Goal: Task Accomplishment & Management: Use online tool/utility

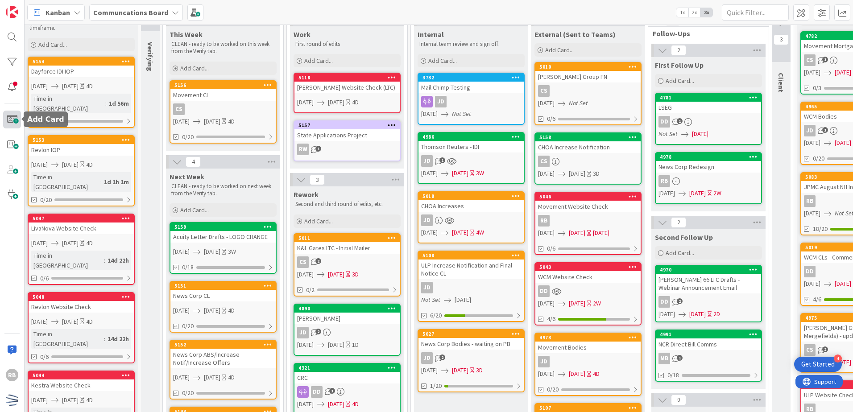
click at [14, 124] on span at bounding box center [12, 120] width 18 height 18
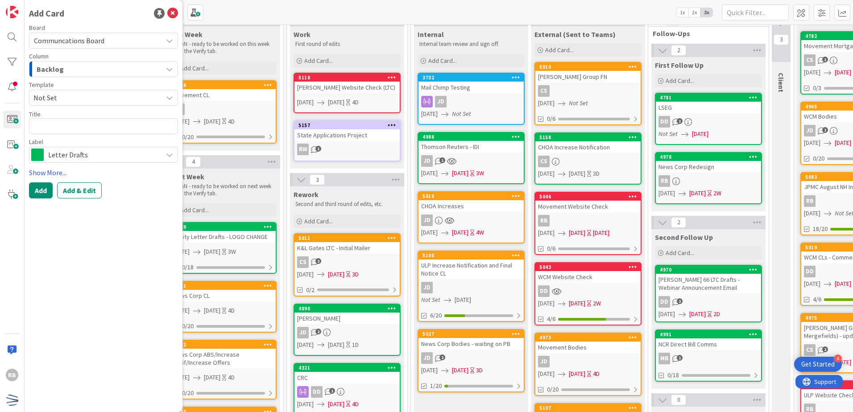
click at [110, 69] on div "Backlog" at bounding box center [98, 69] width 128 height 14
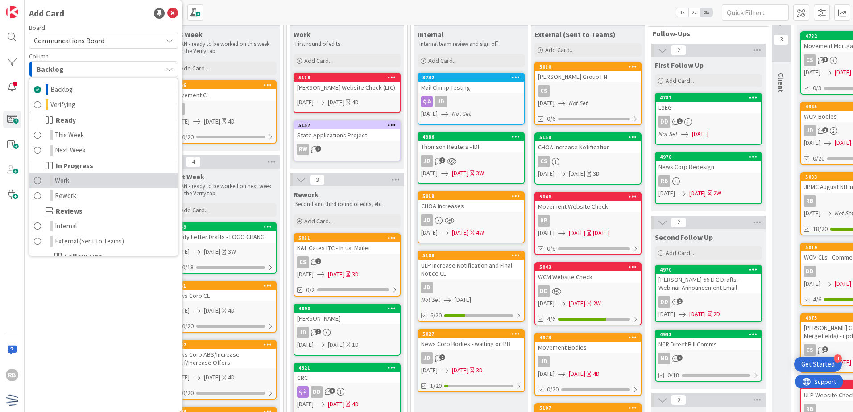
click at [90, 178] on link "Work" at bounding box center [103, 180] width 148 height 15
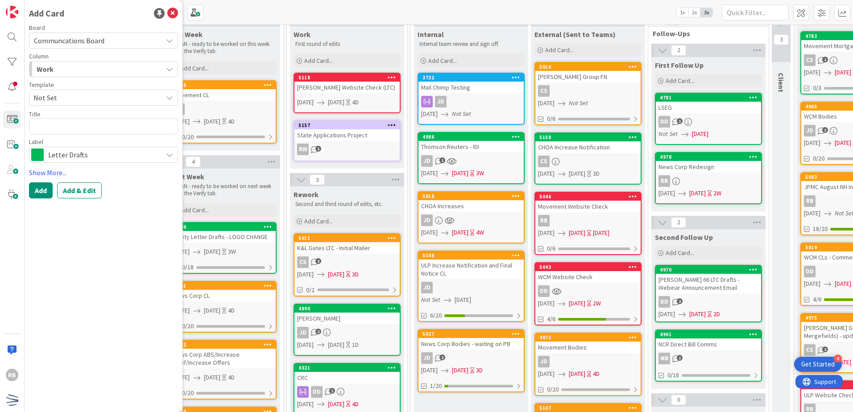
click at [112, 98] on span "Not Set" at bounding box center [94, 98] width 122 height 12
click at [102, 92] on span "Not Set" at bounding box center [94, 98] width 122 height 12
click at [84, 130] on textarea at bounding box center [103, 126] width 149 height 16
type textarea "x"
type textarea "W"
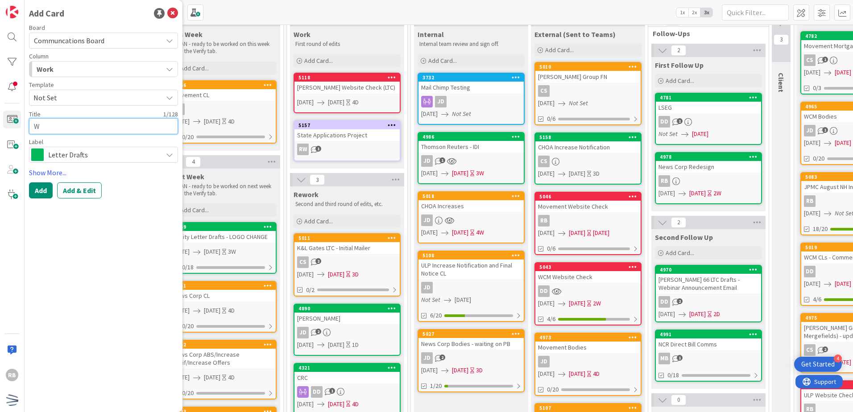
type textarea "x"
type textarea "Wa"
type textarea "x"
type textarea "War"
type textarea "x"
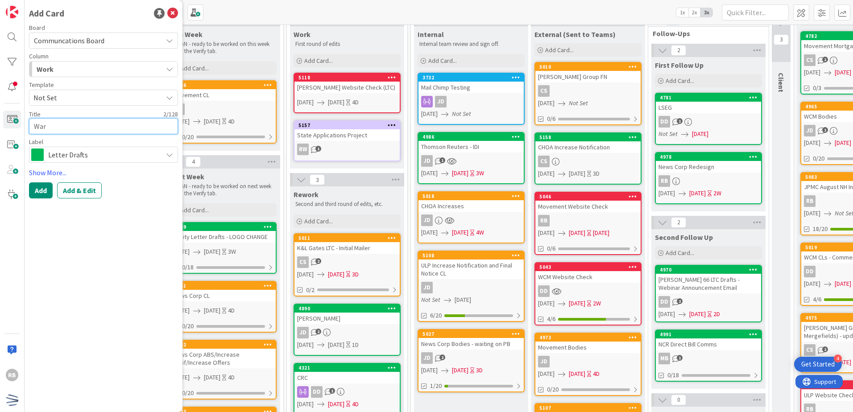
type textarea "Warr"
type textarea "x"
type textarea "Warre"
type textarea "x"
type textarea "[PERSON_NAME]"
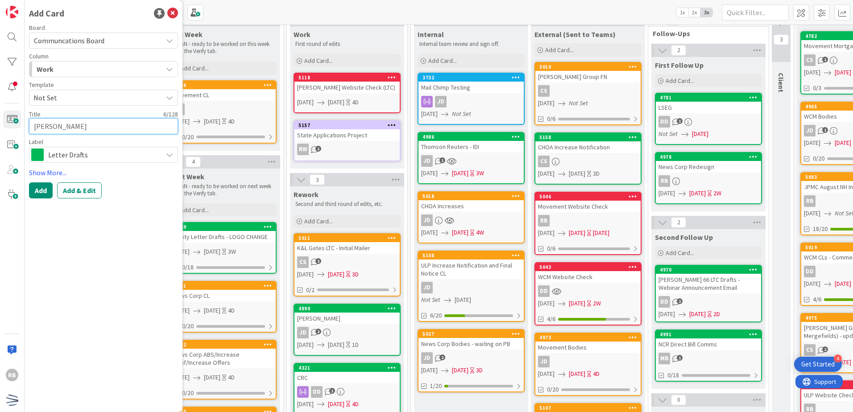
type textarea "x"
type textarea "[PERSON_NAME]"
type textarea "x"
type textarea "[PERSON_NAME]"
type textarea "x"
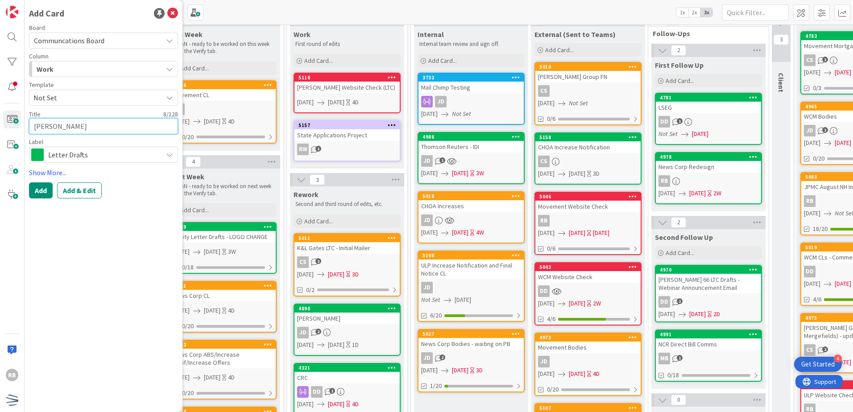
type textarea "[PERSON_NAME]"
type textarea "x"
type textarea "[PERSON_NAME] Ave"
type textarea "x"
type textarea "[PERSON_NAME]"
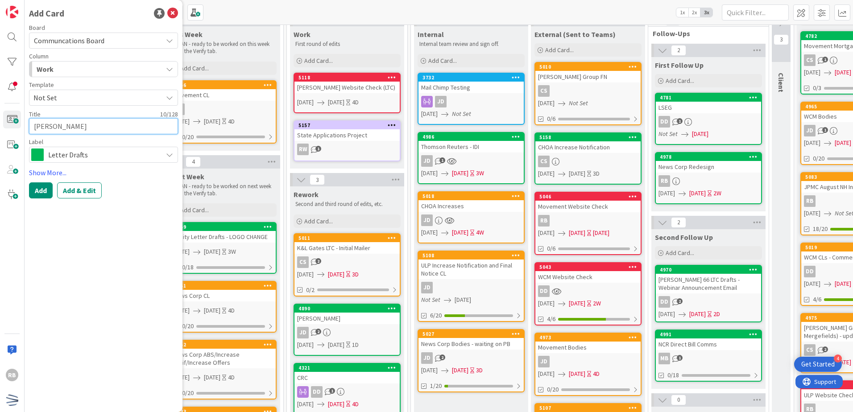
type textarea "x"
type textarea "[PERSON_NAME] Averr"
type textarea "x"
type textarea "[PERSON_NAME]"
type textarea "x"
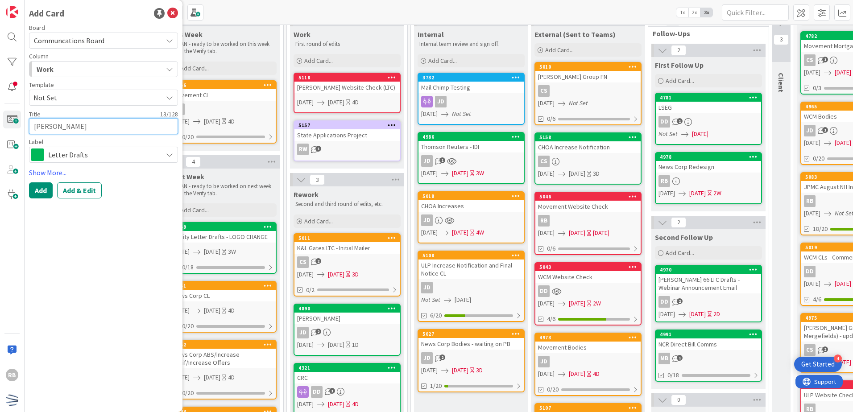
type textarea "[PERSON_NAME]"
type textarea "x"
type textarea "[PERSON_NAME]"
type textarea "x"
type textarea "[PERSON_NAME]"
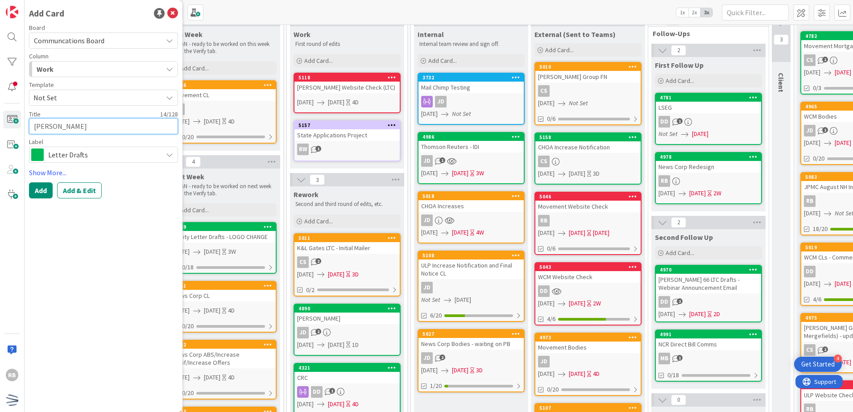
type textarea "x"
type textarea "[PERSON_NAME]"
type textarea "x"
type textarea "[PERSON_NAME] Averr"
type textarea "x"
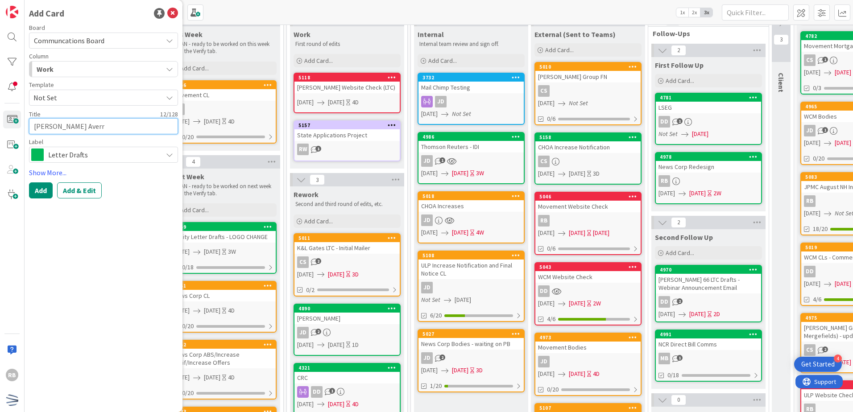
type textarea "[PERSON_NAME]"
type textarea "x"
type textarea "[PERSON_NAME] Avere"
type textarea "x"
type textarea "[PERSON_NAME]"
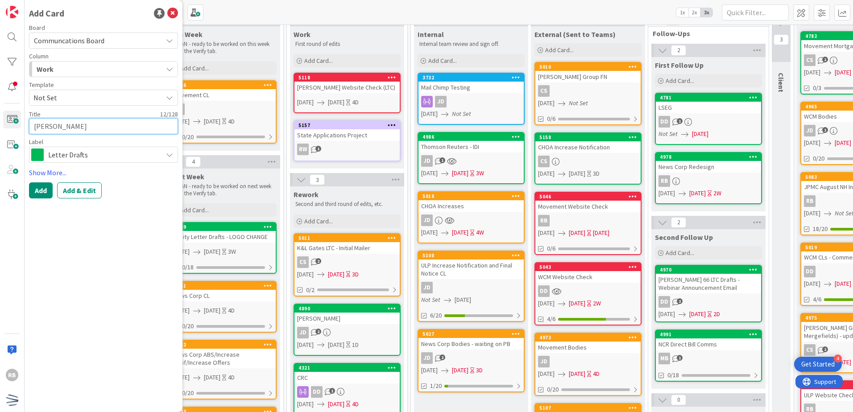
type textarea "x"
type textarea "[PERSON_NAME]"
type textarea "x"
type textarea "[PERSON_NAME]"
type textarea "x"
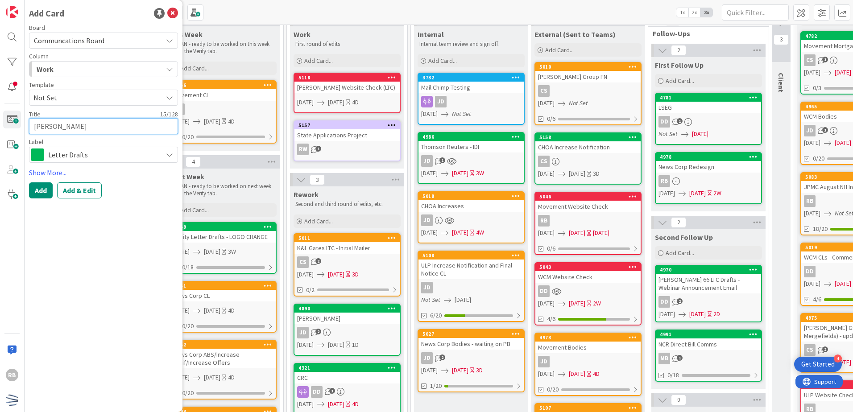
type textarea "[PERSON_NAME] S"
type textarea "x"
type textarea "[PERSON_NAME] Sa"
type textarea "x"
type textarea "[PERSON_NAME] [PERSON_NAME]"
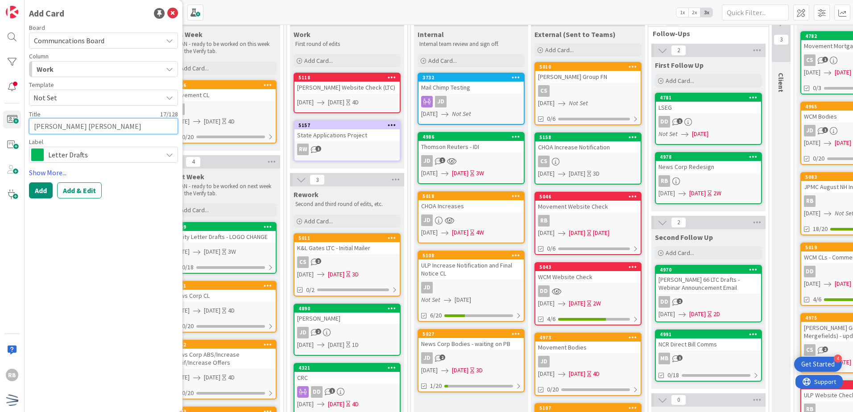
type textarea "x"
type textarea "[PERSON_NAME] Samp"
type textarea "x"
type textarea "[PERSON_NAME] Sampl"
type textarea "x"
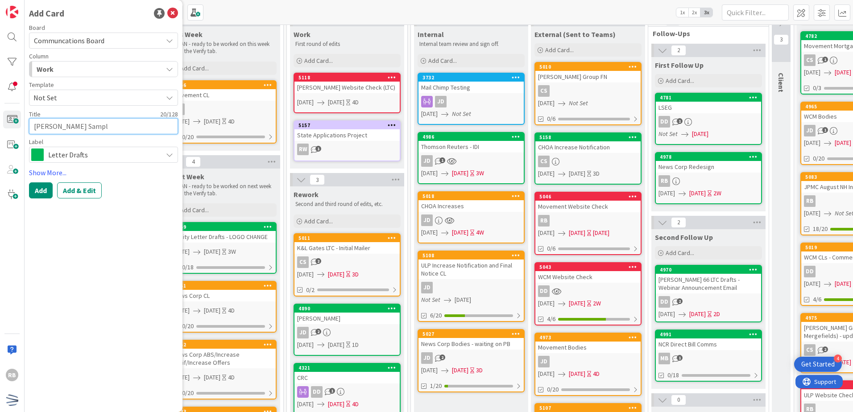
type textarea "[PERSON_NAME] Sample"
type textarea "x"
type textarea "[PERSON_NAME] Sample"
type textarea "x"
type textarea "[PERSON_NAME] Sample S"
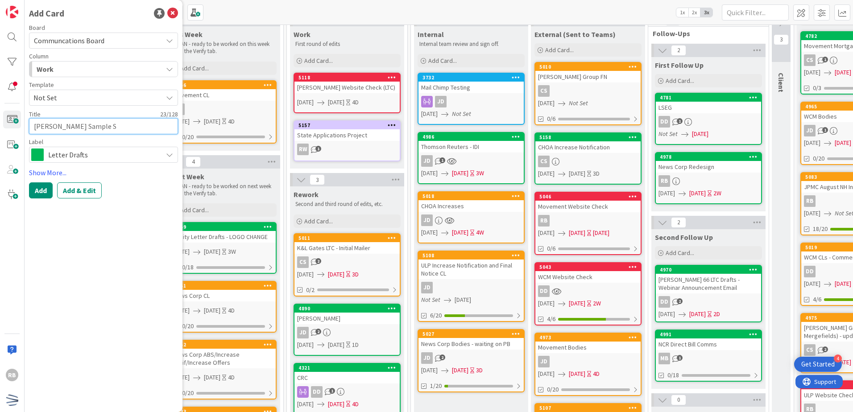
type textarea "x"
type textarea "[PERSON_NAME] Sample"
type textarea "x"
type textarea "[PERSON_NAME] Sample C"
type textarea "x"
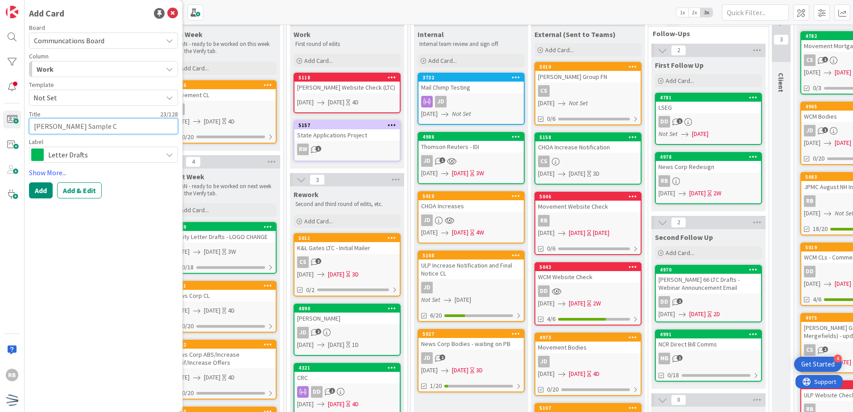
type textarea "[PERSON_NAME] Sample Ce"
type textarea "x"
type textarea "[PERSON_NAME] Sample Cen"
type textarea "x"
type textarea "[PERSON_NAME] Sample Cens"
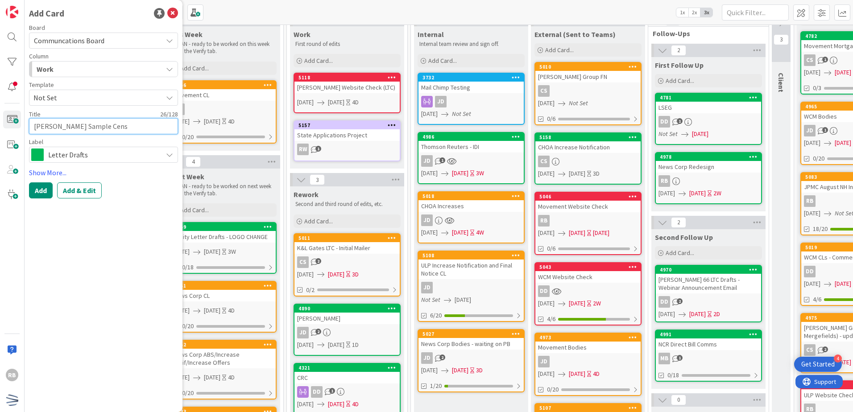
type textarea "x"
type textarea "[PERSON_NAME] Sample Censi"
type textarea "x"
type textarea "[PERSON_NAME] Sample Censis"
type textarea "x"
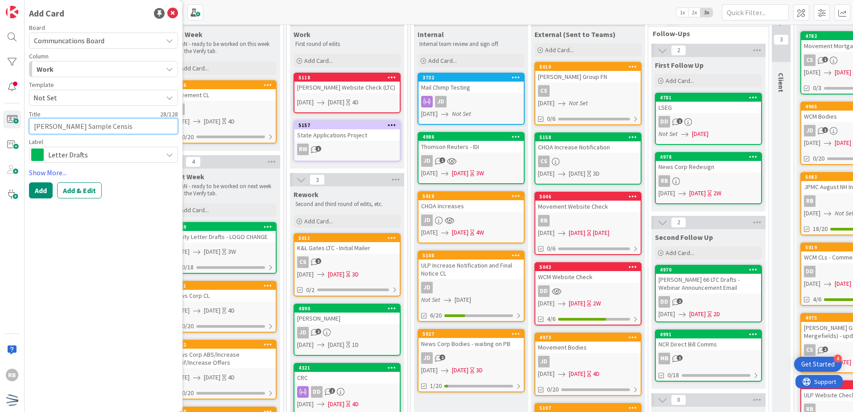
type textarea "[PERSON_NAME] Sample Censi"
type textarea "x"
type textarea "[PERSON_NAME] Sample Cens"
type textarea "x"
type textarea "[PERSON_NAME] Sample Censu"
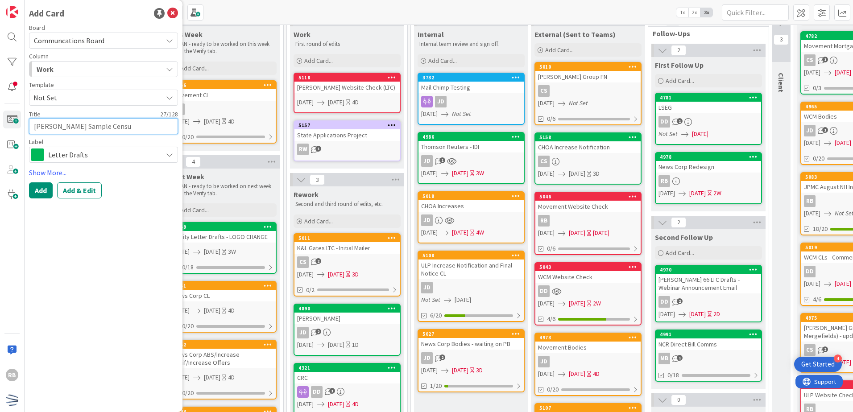
type textarea "x"
type textarea "[PERSON_NAME] Sample Census"
click at [95, 153] on span "Letter Drafts" at bounding box center [103, 155] width 110 height 12
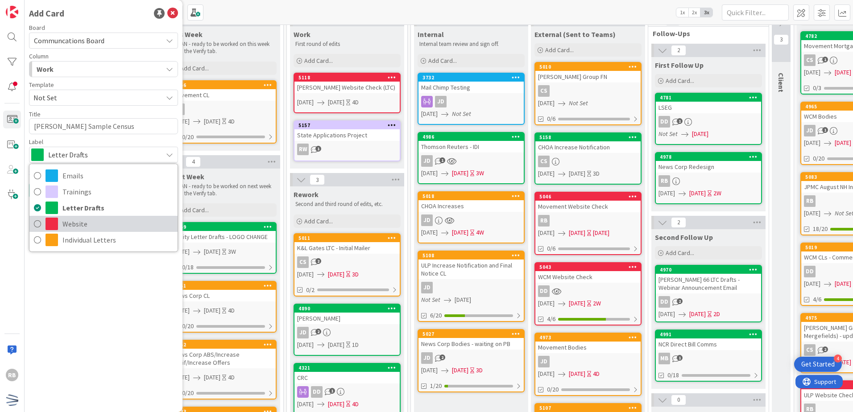
click at [118, 227] on span "Website" at bounding box center [117, 223] width 111 height 13
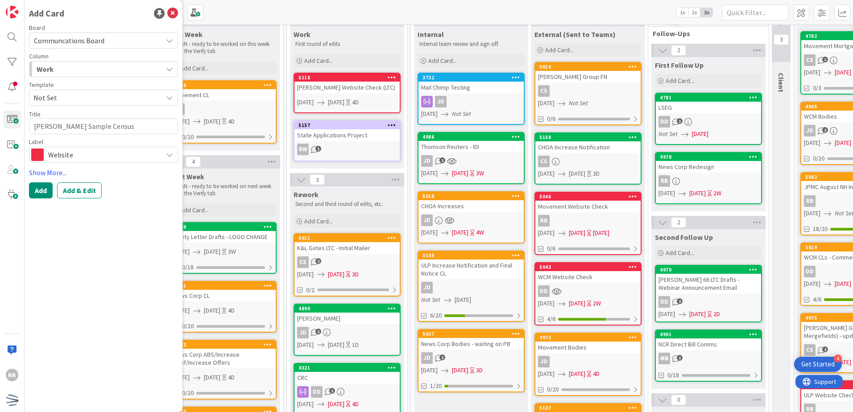
click at [107, 157] on span "Website" at bounding box center [103, 155] width 110 height 12
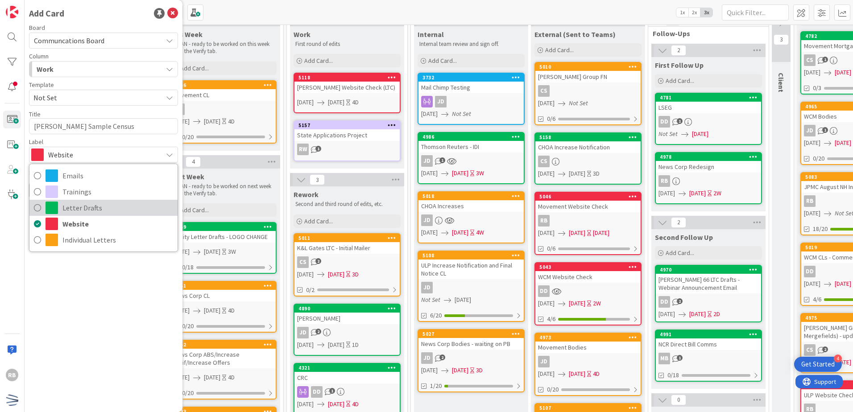
click at [104, 207] on span "Letter Drafts" at bounding box center [117, 207] width 111 height 13
type textarea "x"
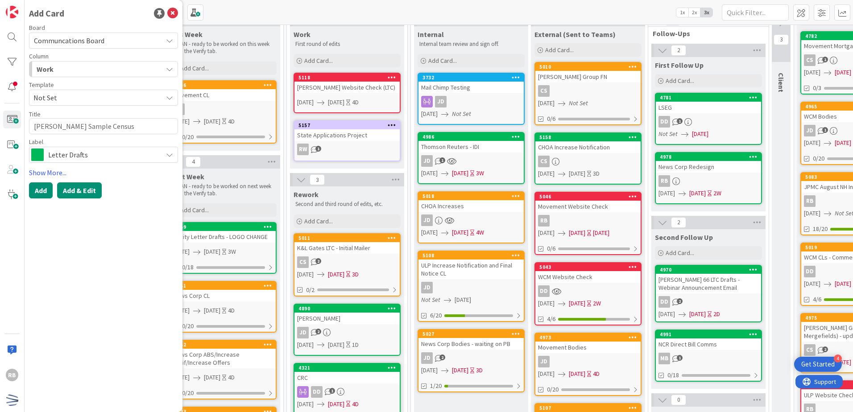
click at [80, 193] on button "Add & Edit" at bounding box center [79, 190] width 45 height 16
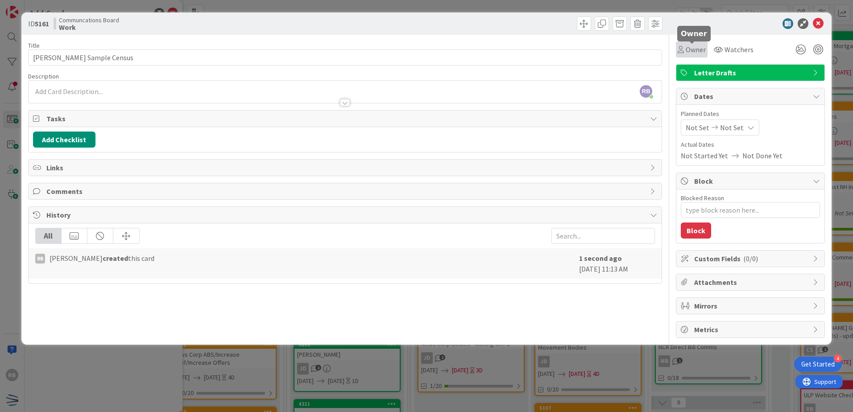
click at [681, 45] on div "Owner" at bounding box center [691, 49] width 28 height 11
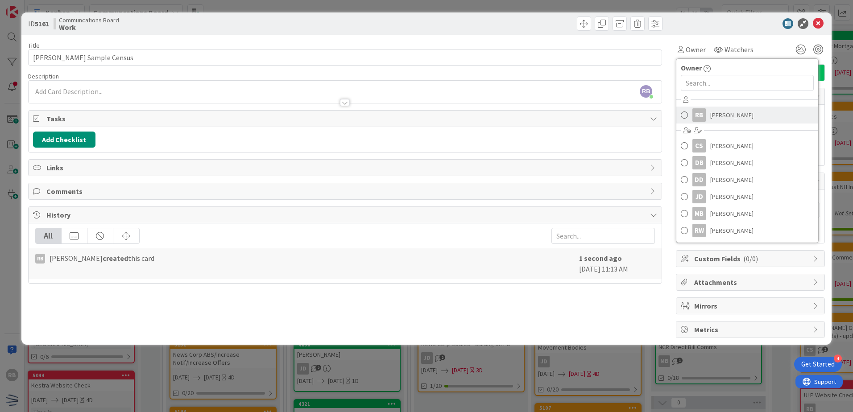
click at [731, 120] on span "[PERSON_NAME]" at bounding box center [731, 114] width 43 height 13
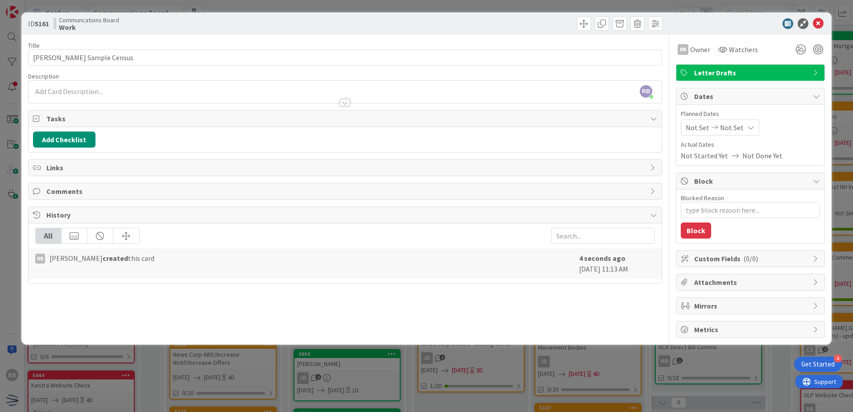
type textarea "x"
click at [702, 130] on span "Not Set" at bounding box center [697, 127] width 24 height 11
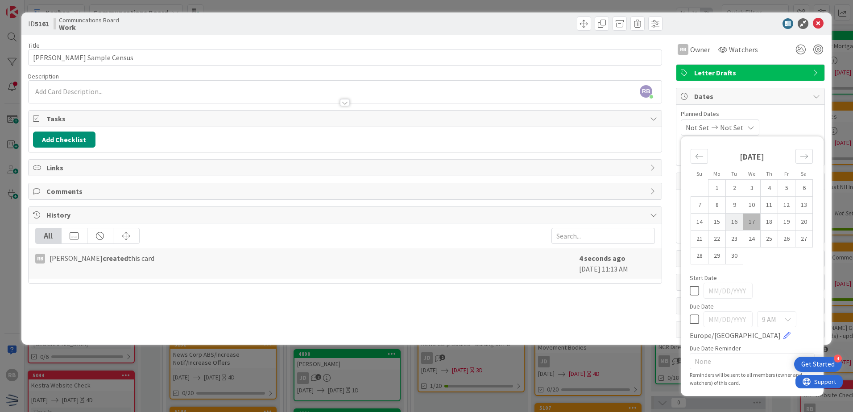
click at [738, 224] on td "16" at bounding box center [734, 222] width 17 height 17
type input "[DATE]"
type textarea "x"
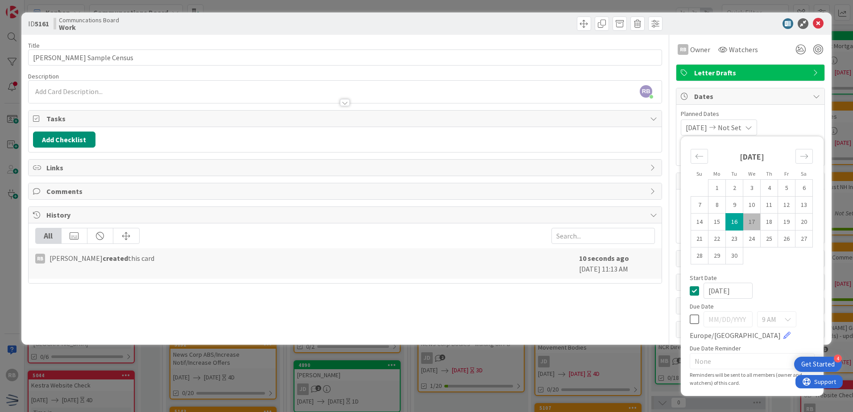
click at [752, 224] on td "17" at bounding box center [751, 222] width 17 height 17
type input "[DATE]"
type textarea "x"
click at [800, 125] on div "[DATE] [DATE] Su Mo Tu We Th Fr Sa [DATE] 1 2 3 4 5 6 7 8 9 10 11 12 13 14 15 1…" at bounding box center [750, 128] width 139 height 16
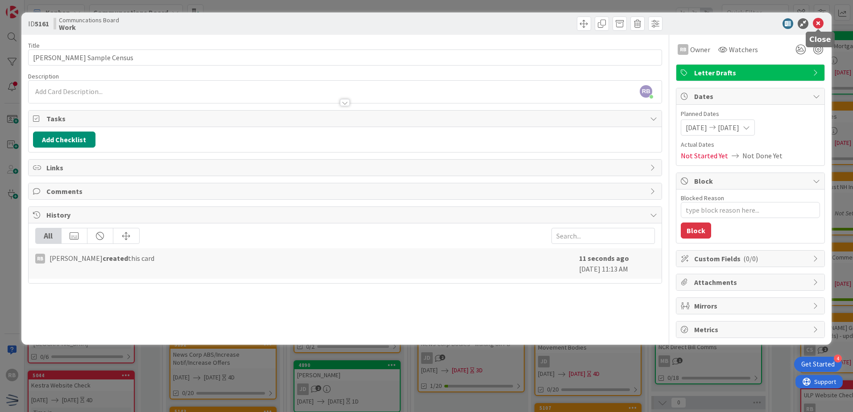
click at [815, 22] on icon at bounding box center [818, 23] width 11 height 11
